Goal: Information Seeking & Learning: Compare options

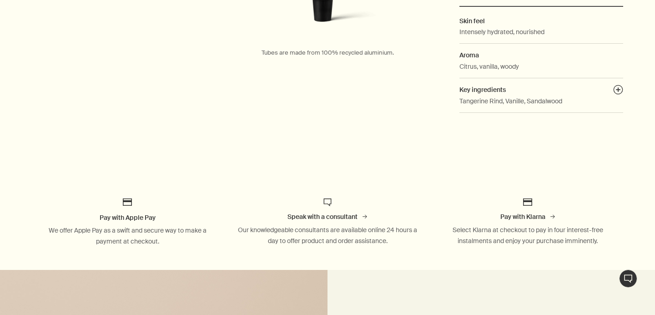
scroll to position [324, 0]
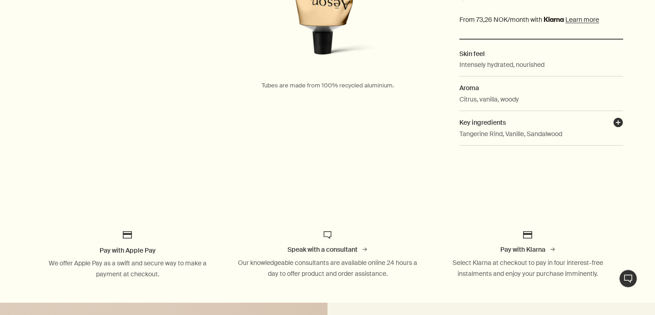
click at [615, 120] on button "plusAndCloseWithCircle" at bounding box center [618, 123] width 10 height 13
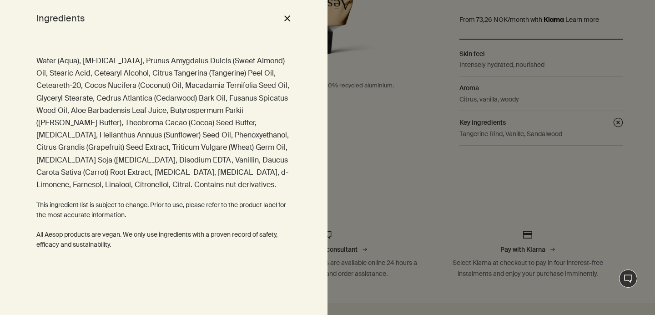
click at [293, 20] on div "Ingredients close" at bounding box center [163, 18] width 327 height 36
click at [290, 20] on button "close" at bounding box center [286, 17] width 11 height 15
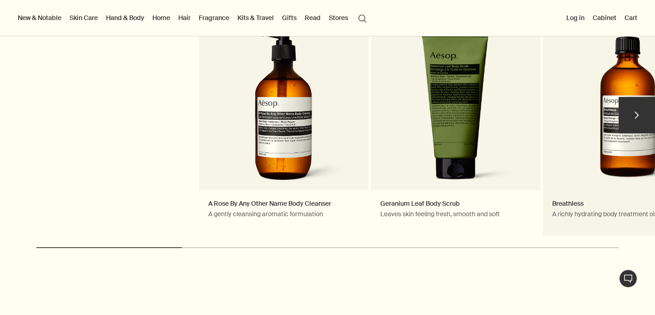
scroll to position [1006, 0]
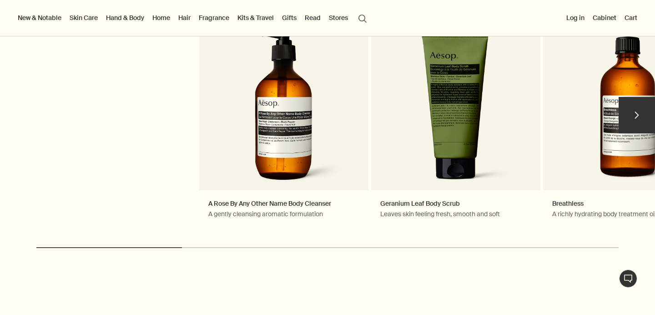
click at [624, 113] on button "chevron" at bounding box center [636, 115] width 36 height 36
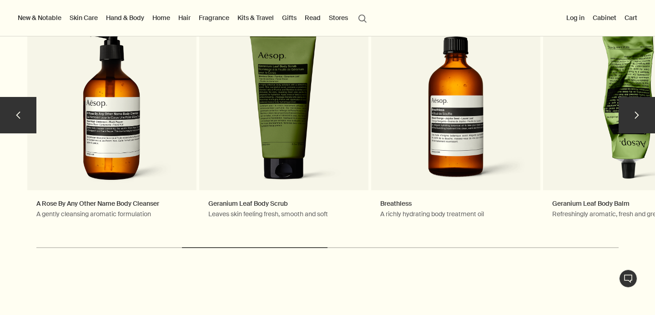
click at [624, 112] on button "chevron" at bounding box center [636, 115] width 36 height 36
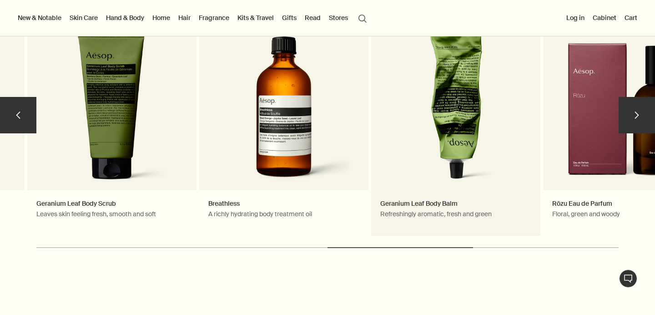
click at [476, 113] on link "Geranium Leaf Body Balm Refreshingly aromatic, fresh and green" at bounding box center [455, 120] width 169 height 232
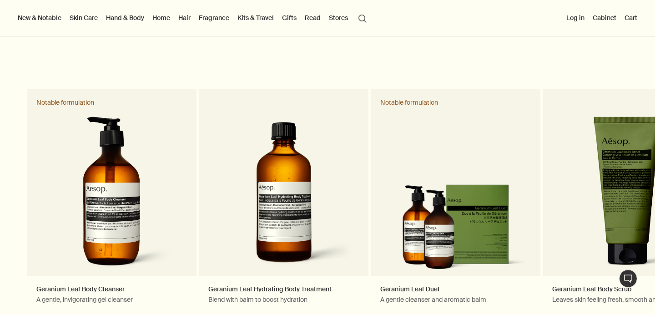
scroll to position [1577, 0]
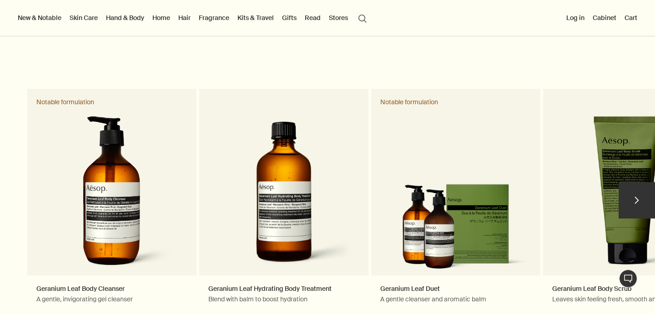
click at [630, 212] on button "chevron" at bounding box center [636, 200] width 36 height 36
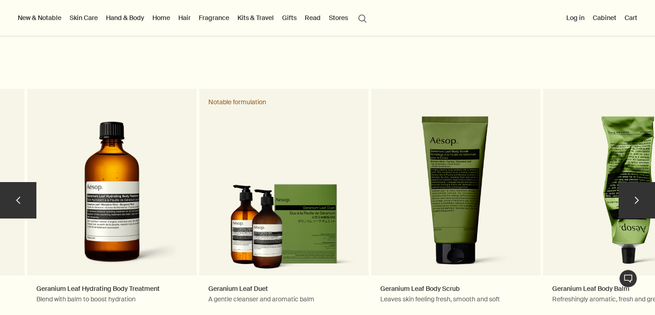
click at [630, 212] on button "chevron" at bounding box center [636, 200] width 36 height 36
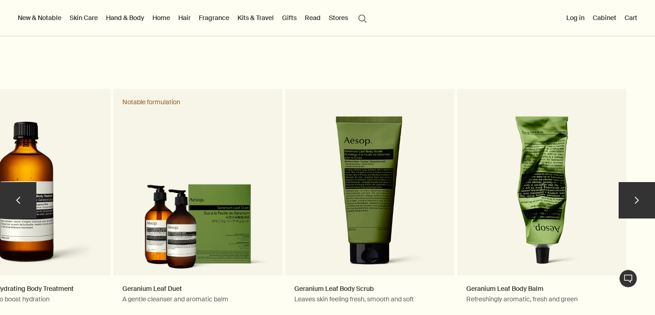
click at [630, 212] on button "chevron" at bounding box center [636, 200] width 36 height 36
click at [631, 200] on button "chevron" at bounding box center [636, 200] width 36 height 36
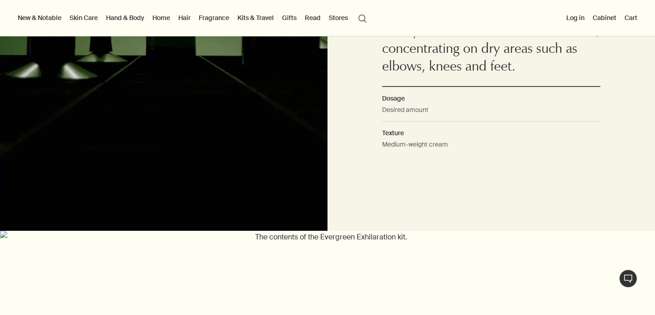
scroll to position [570, 0]
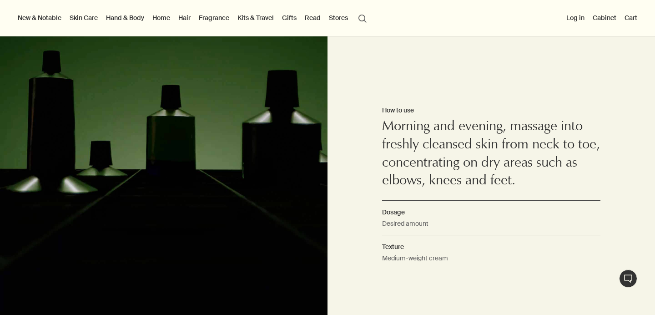
click at [108, 14] on link "Hand & Body" at bounding box center [125, 18] width 42 height 12
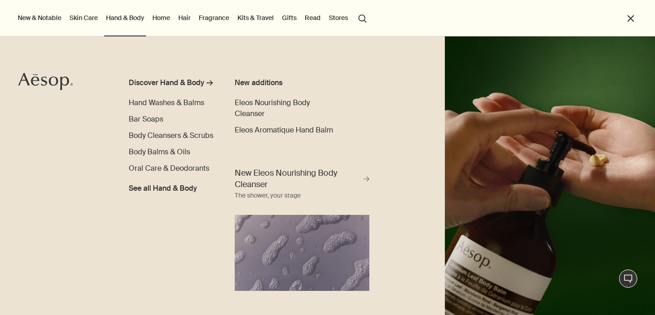
click at [93, 20] on link "Skin Care" at bounding box center [84, 18] width 32 height 12
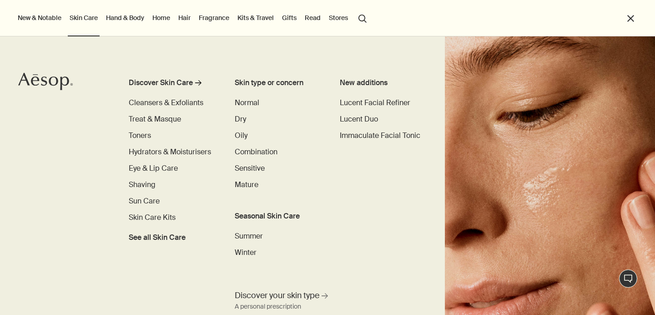
click at [141, 23] on link "Hand & Body" at bounding box center [125, 18] width 42 height 12
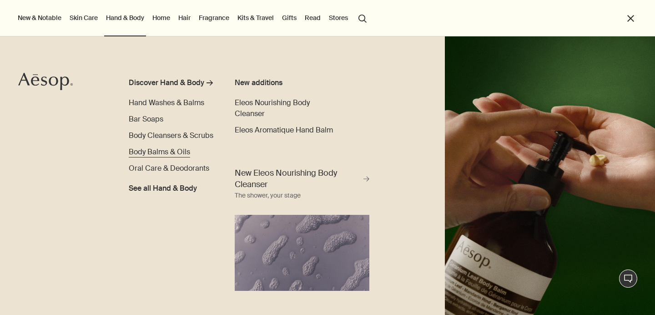
click at [160, 153] on span "Body Balms & Oils" at bounding box center [159, 152] width 61 height 10
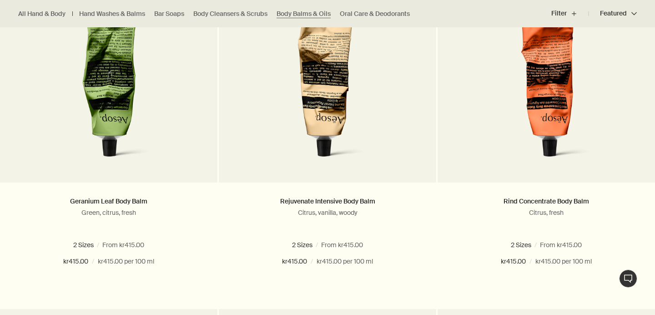
scroll to position [323, 0]
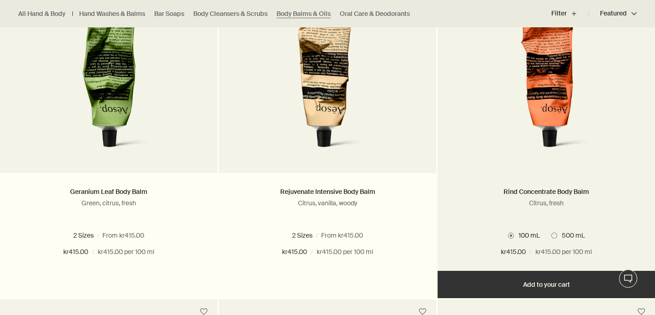
click at [531, 162] on link at bounding box center [545, 82] width 217 height 182
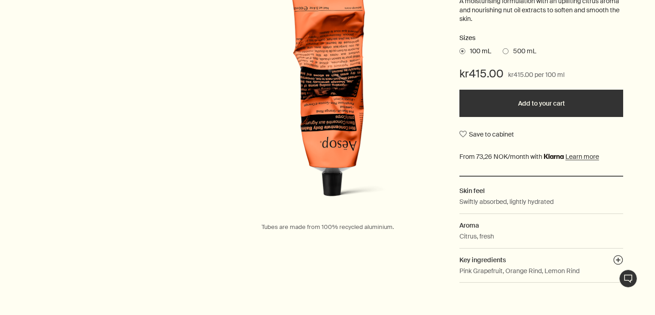
scroll to position [179, 0]
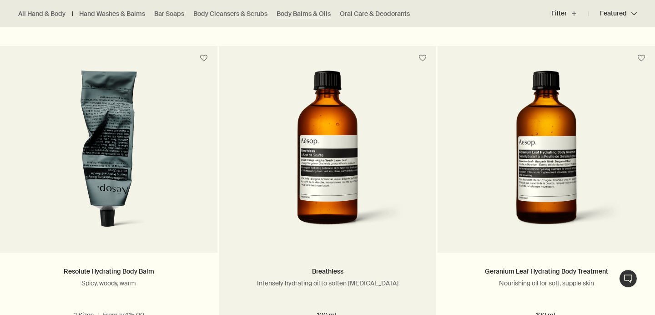
scroll to position [586, 0]
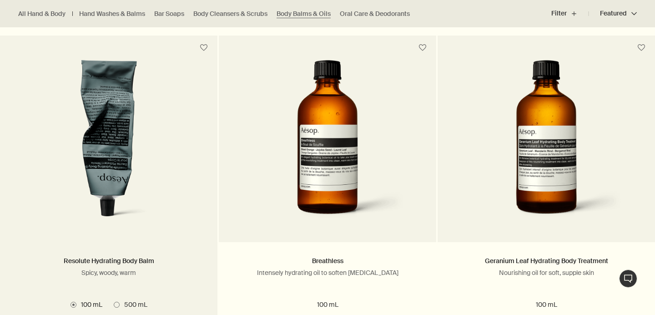
click at [148, 164] on img at bounding box center [108, 144] width 146 height 168
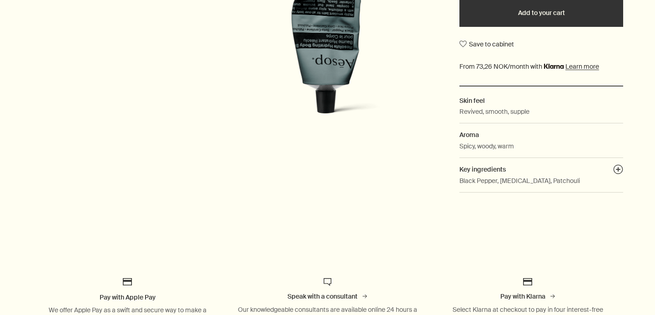
scroll to position [277, 0]
